Goal: Task Accomplishment & Management: Manage account settings

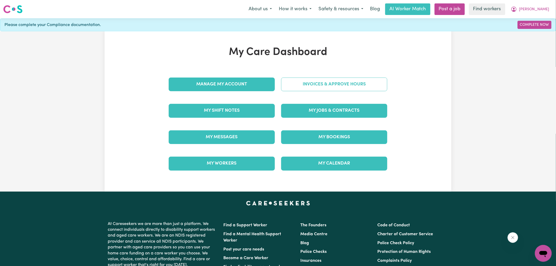
click at [296, 86] on link "Invoices & Approve Hours" at bounding box center [334, 84] width 106 height 14
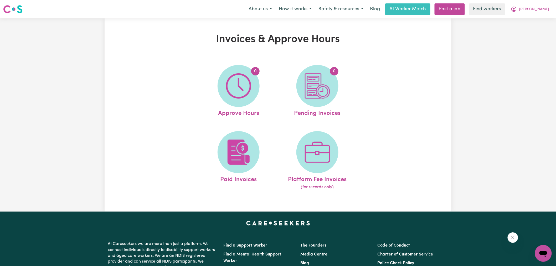
click at [245, 92] on img at bounding box center [238, 85] width 25 height 25
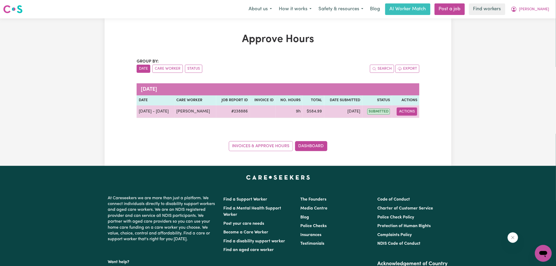
click at [410, 115] on button "Actions" at bounding box center [407, 111] width 20 height 8
click at [411, 119] on link "View Job Report" at bounding box center [420, 123] width 45 height 11
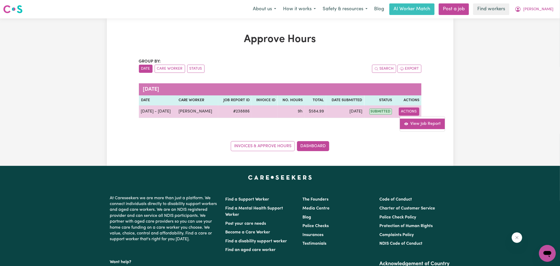
select select "pm"
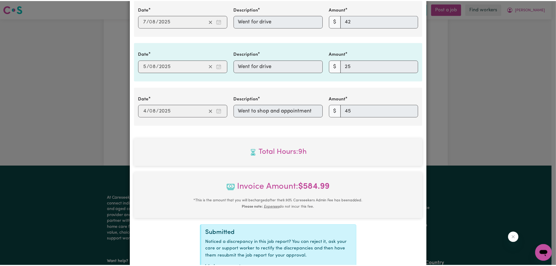
scroll to position [396, 0]
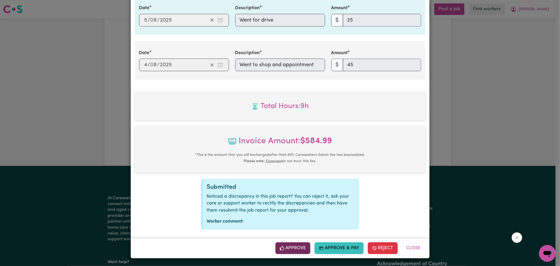
click at [296, 248] on button "Approve" at bounding box center [292, 248] width 35 height 12
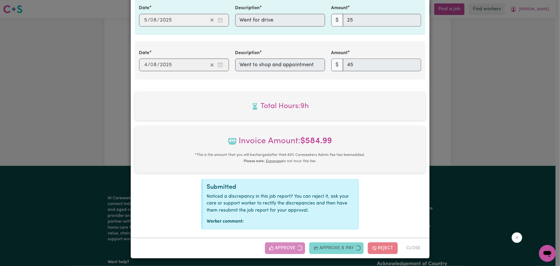
click at [487, 117] on div "Job Report # 238886 - [PERSON_NAME] Summary Job report # 238886 Client name: [P…" at bounding box center [280, 133] width 560 height 266
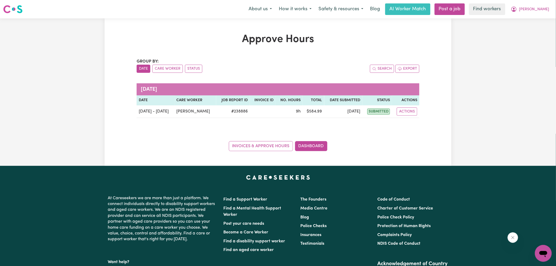
click at [315, 140] on div "Invoices & Approve Hours Dashboard" at bounding box center [278, 143] width 283 height 16
click at [317, 145] on link "Dashboard" at bounding box center [311, 146] width 32 height 10
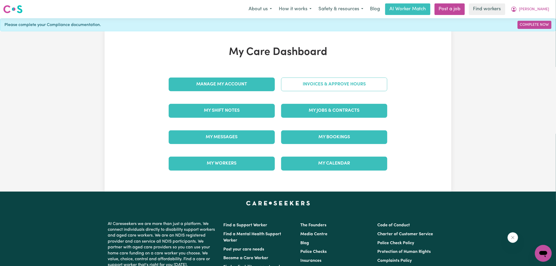
click at [315, 90] on link "Invoices & Approve Hours" at bounding box center [334, 84] width 106 height 14
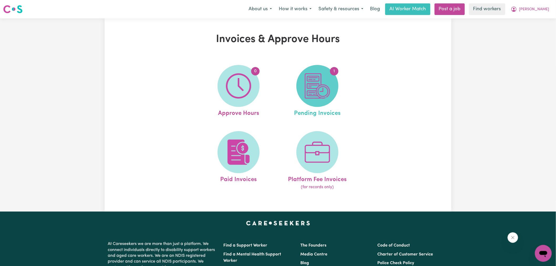
click at [310, 90] on img at bounding box center [317, 85] width 25 height 25
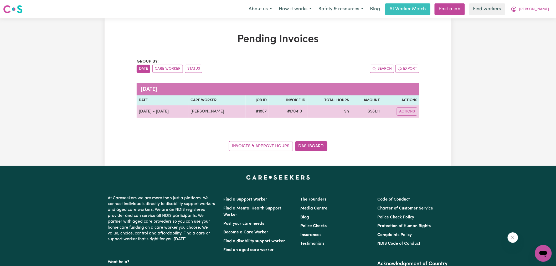
click at [291, 111] on span "# 170410" at bounding box center [294, 111] width 21 height 6
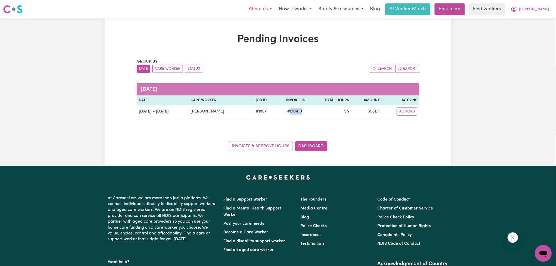
copy span "170410"
click at [538, 10] on span "[PERSON_NAME]" at bounding box center [534, 10] width 30 height 6
click at [536, 28] on link "Logout" at bounding box center [531, 30] width 41 height 10
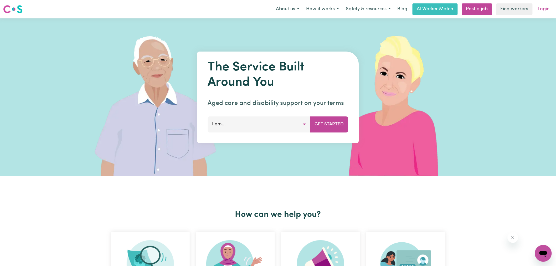
click at [538, 10] on link "Login" at bounding box center [543, 9] width 18 height 12
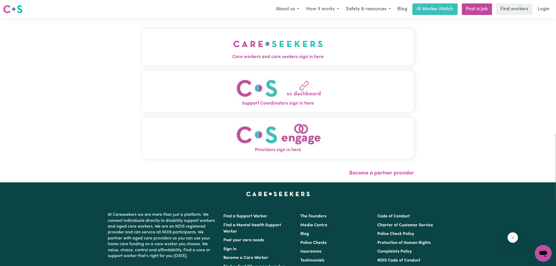
click at [269, 40] on img "Care workers and care seekers sign in here" at bounding box center [278, 43] width 90 height 19
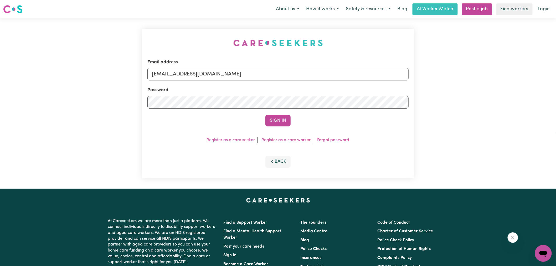
click at [192, 32] on div "Email address [EMAIL_ADDRESS][DOMAIN_NAME] Password Sign In Register as a care …" at bounding box center [278, 103] width 278 height 170
drag, startPoint x: 179, startPoint y: 73, endPoint x: 510, endPoint y: 112, distance: 333.8
click at [510, 112] on div "Email address [EMAIL_ADDRESS][DOMAIN_NAME] Password Sign In Register as a care …" at bounding box center [278, 103] width 556 height 170
type input "[EMAIL_ADDRESS][DOMAIN_NAME]"
click at [265, 115] on button "Sign In" at bounding box center [277, 121] width 25 height 12
